Goal: Navigation & Orientation: Find specific page/section

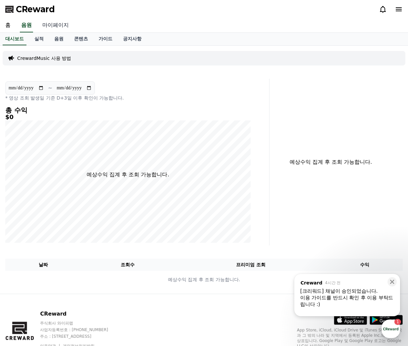
click at [50, 26] on link "마이페이지" at bounding box center [55, 26] width 37 height 14
select select "**********"
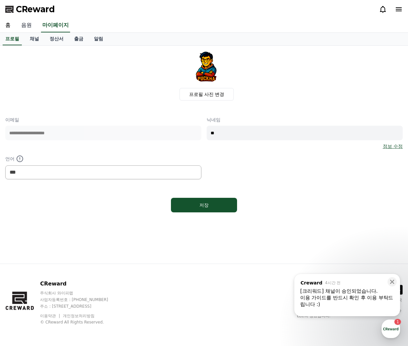
click at [16, 26] on link "음원" at bounding box center [26, 26] width 21 height 14
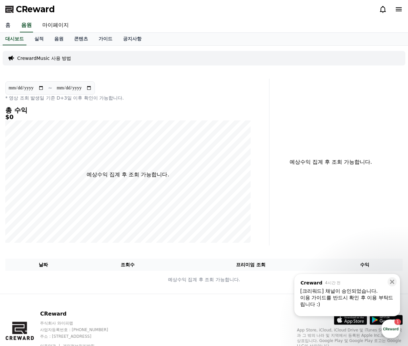
click at [5, 26] on link "홈" at bounding box center [8, 26] width 16 height 14
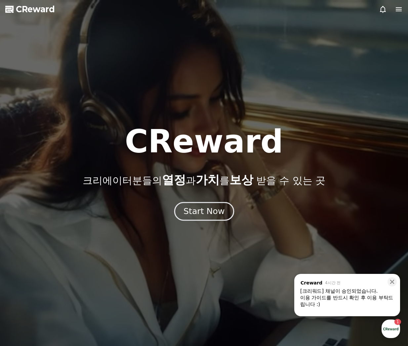
click at [214, 213] on div "Start Now" at bounding box center [204, 211] width 41 height 11
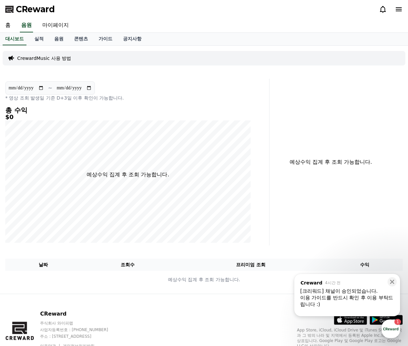
click at [347, 290] on div "[크리워드] 채널이 승인되었습니다." at bounding box center [347, 291] width 94 height 7
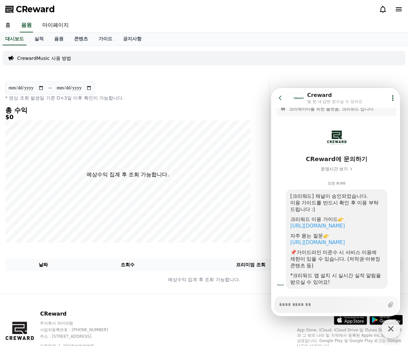
scroll to position [21, 0]
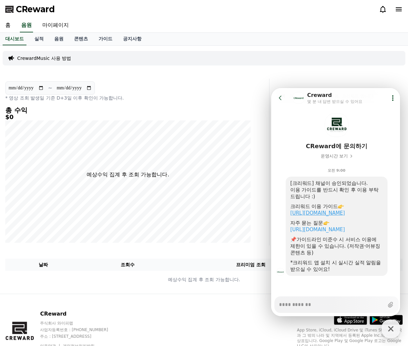
click at [341, 216] on link "https://creward.net/music/guide/android" at bounding box center [318, 213] width 55 height 6
type textarea "*"
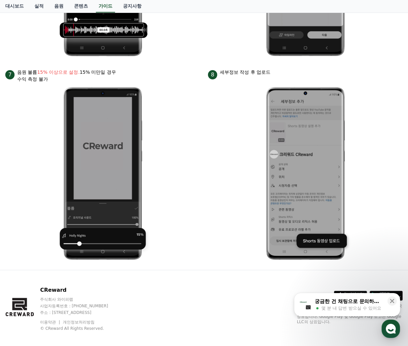
scroll to position [670, 0]
